Goal: Register for event/course

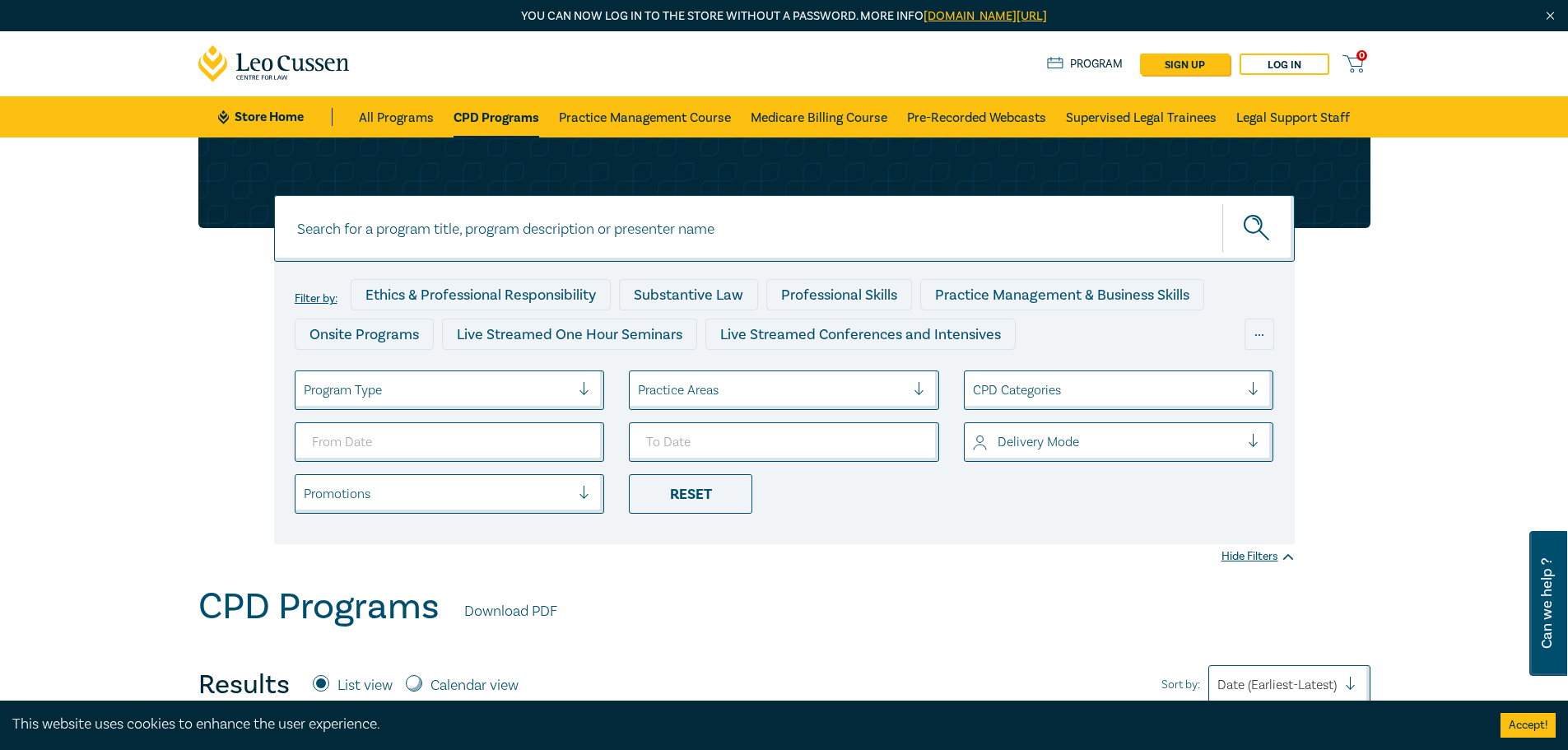
click at [523, 225] on input at bounding box center [784, 228] width 1020 height 66
type input "ndis"
click at [1222, 203] on button "submit" at bounding box center [1258, 227] width 72 height 50
click at [1255, 218] on icon "submit" at bounding box center [1258, 229] width 29 height 29
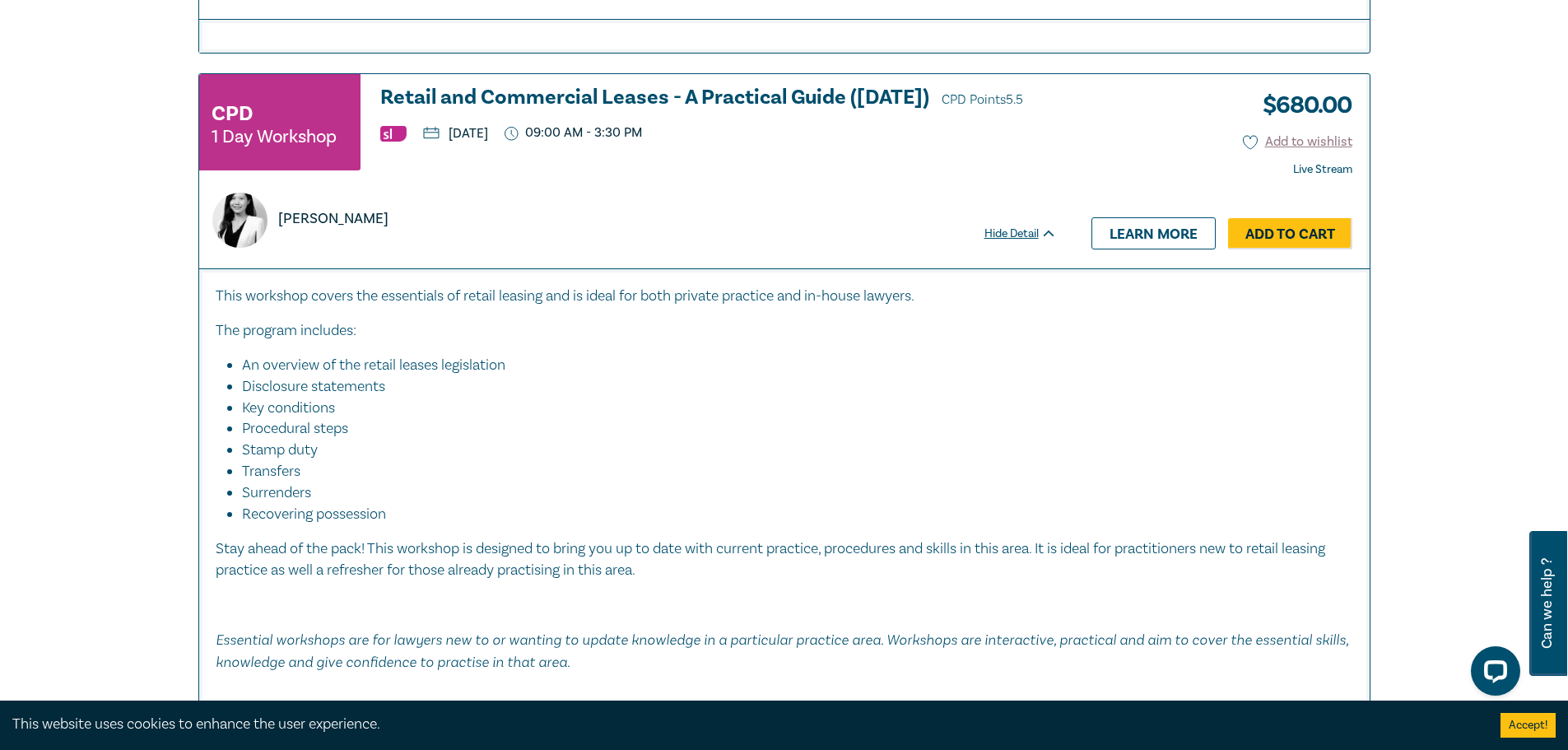
scroll to position [1152, 0]
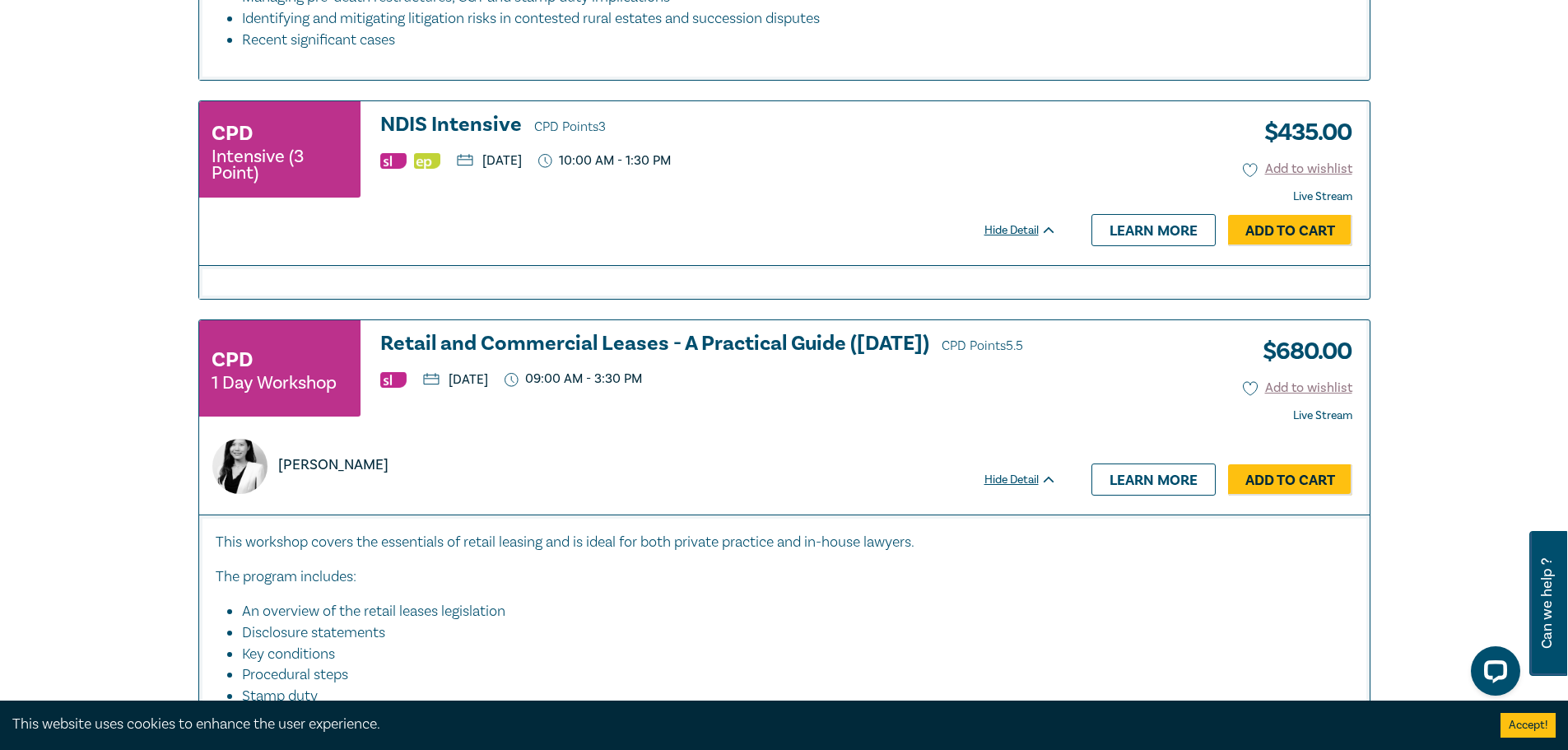
click at [422, 123] on h3 "NDIS Intensive CPD Points 3" at bounding box center [719, 125] width 677 height 24
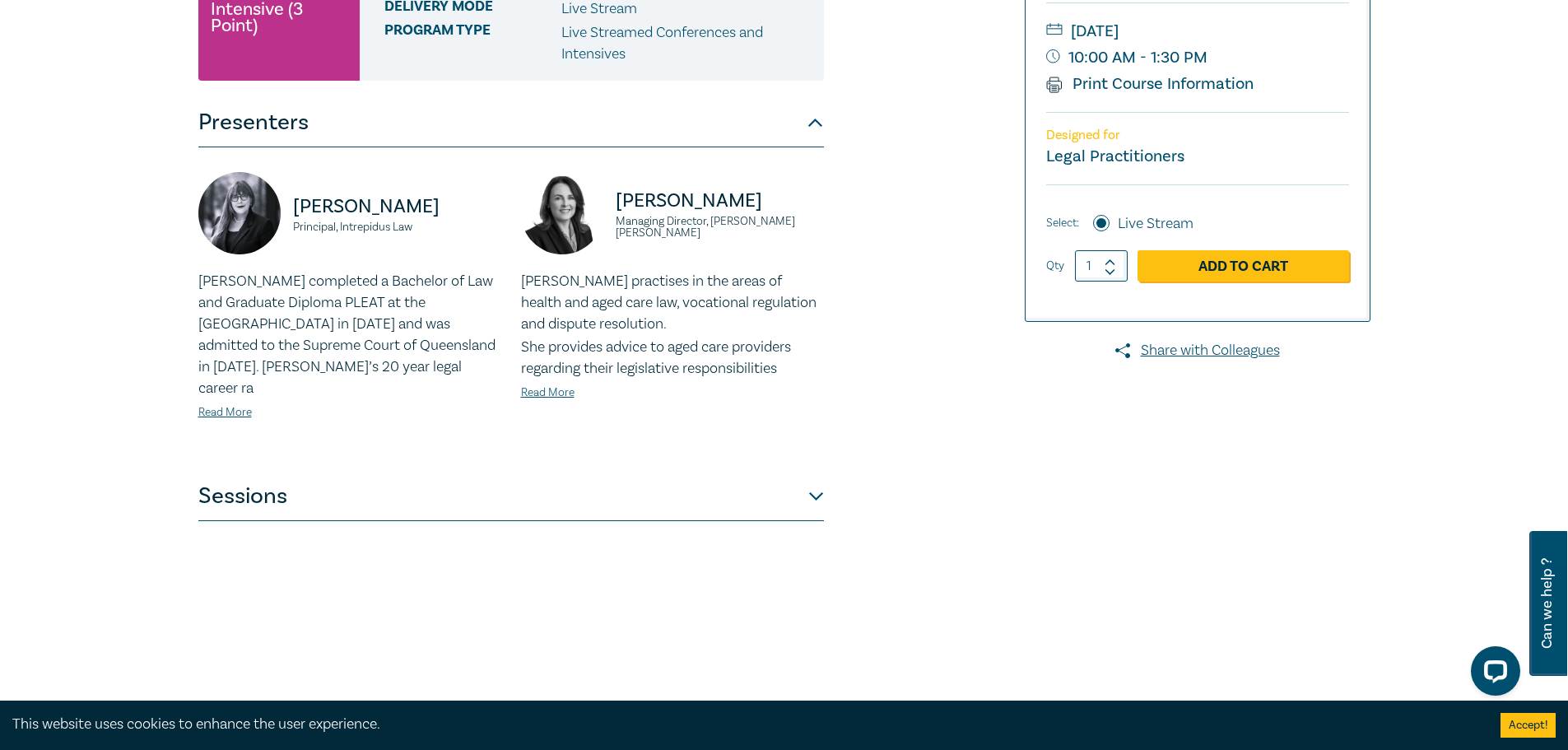
scroll to position [493, 0]
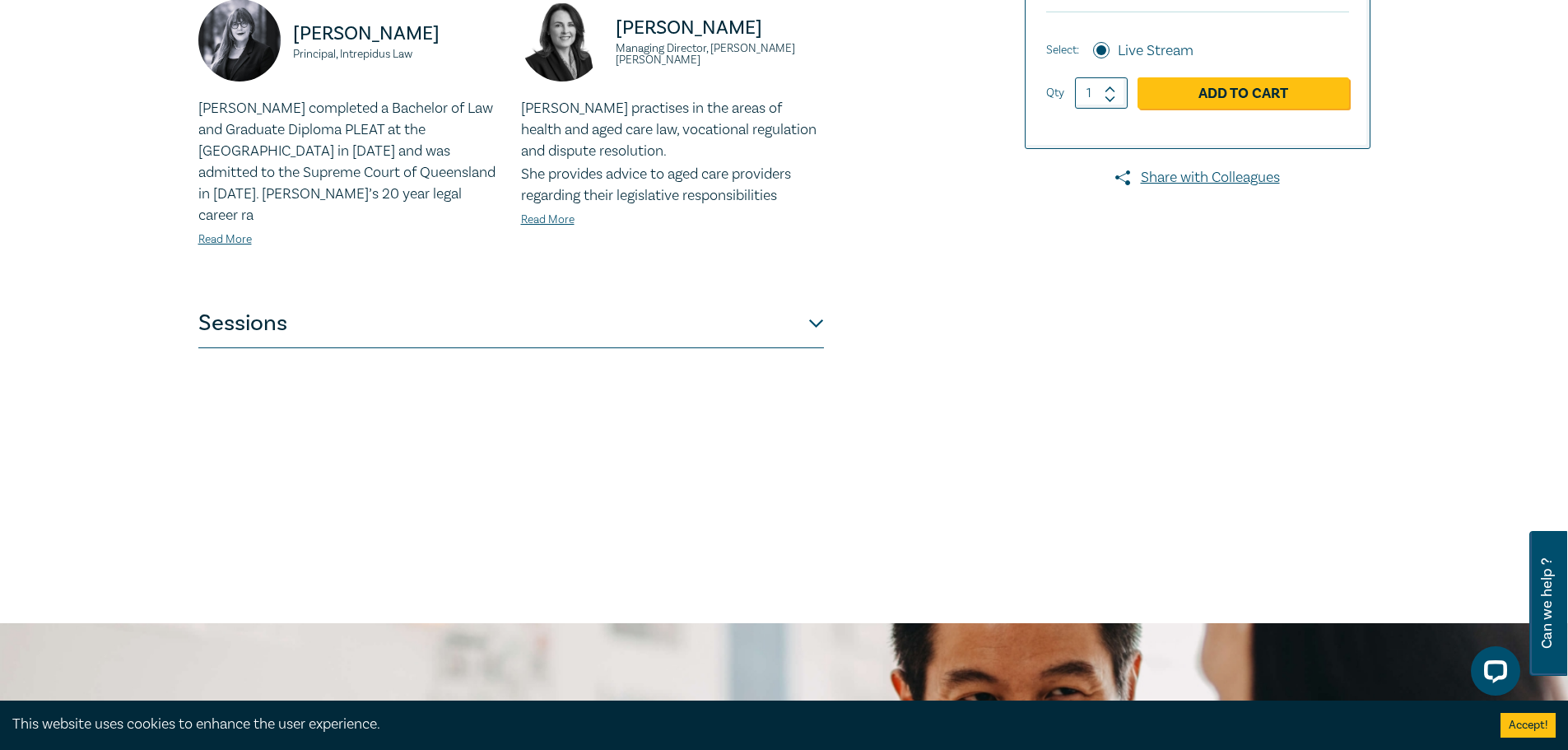
click at [477, 308] on button "Sessions" at bounding box center [510, 323] width 625 height 50
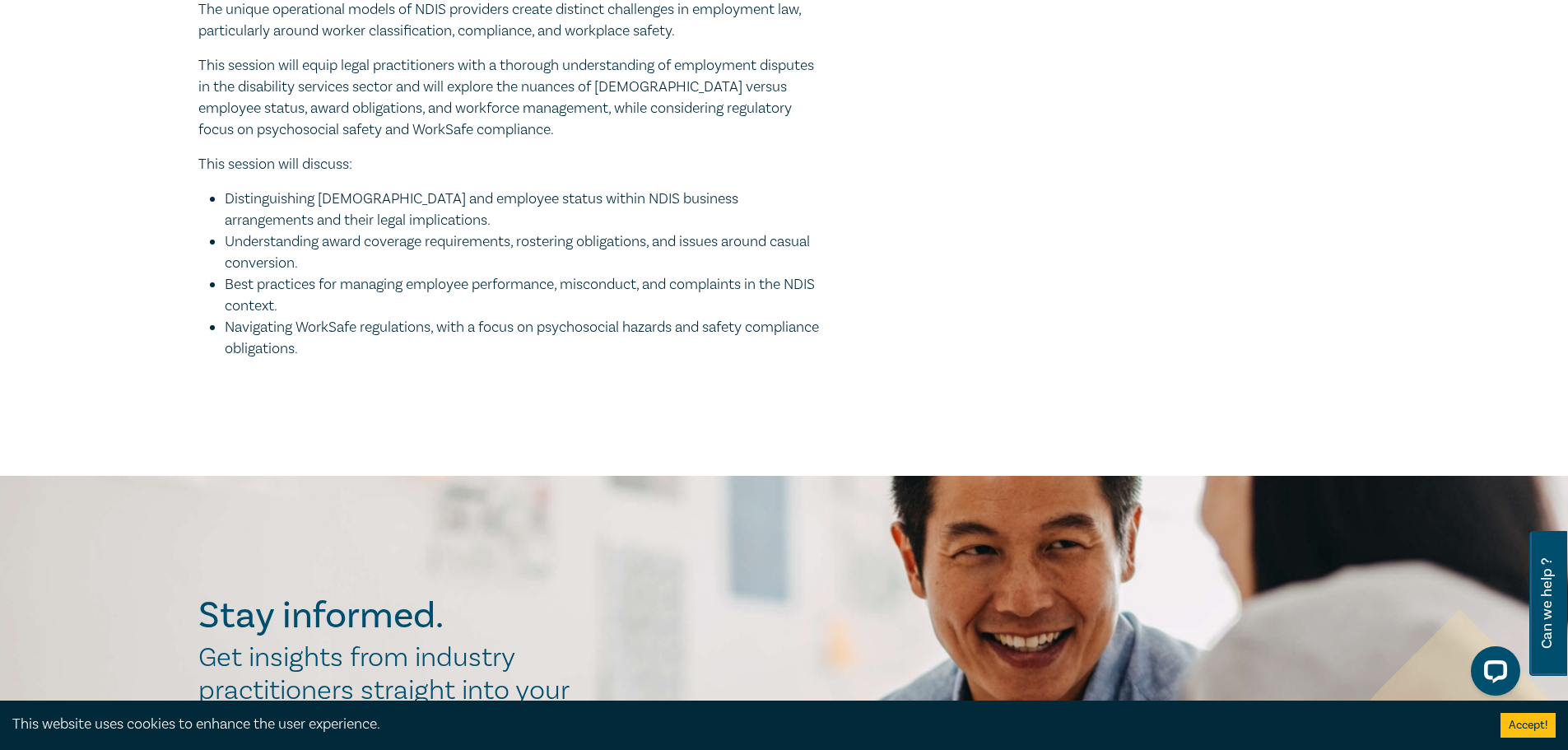
scroll to position [1563, 0]
